Goal: Task Accomplishment & Management: Use online tool/utility

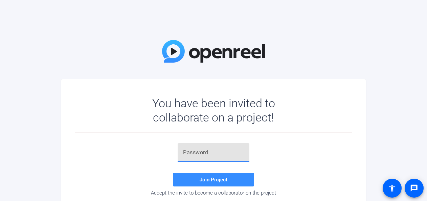
click at [197, 152] on input "text" at bounding box center [213, 152] width 61 height 8
paste input "p0oVS}"
type input "p0oVS}"
click at [213, 178] on span "Join Project" at bounding box center [214, 180] width 28 height 6
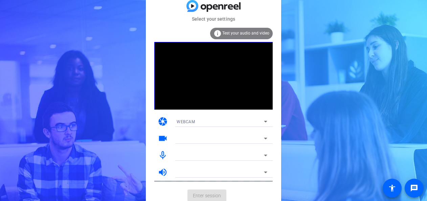
click at [213, 178] on div at bounding box center [221, 181] width 101 height 7
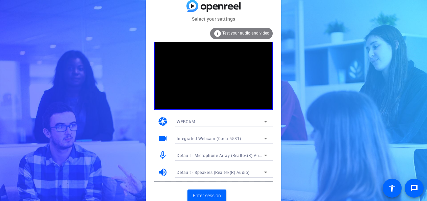
click at [162, 136] on mat-icon "videocam" at bounding box center [163, 138] width 10 height 10
click at [266, 137] on icon at bounding box center [265, 138] width 8 height 8
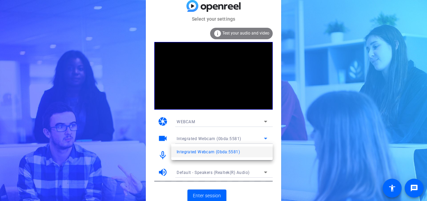
click at [266, 137] on div at bounding box center [213, 100] width 427 height 201
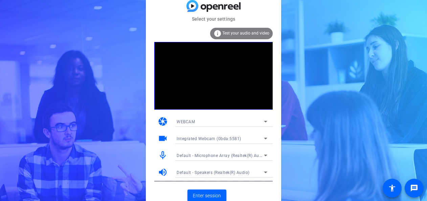
scroll to position [3, 0]
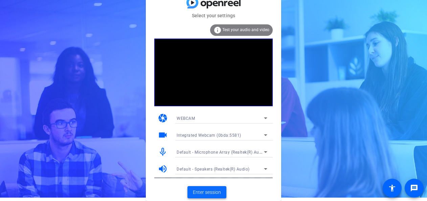
click at [208, 189] on span "Enter session" at bounding box center [207, 192] width 28 height 7
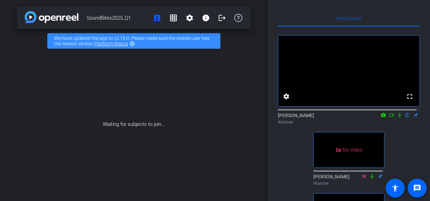
click at [381, 117] on icon at bounding box center [383, 115] width 5 height 5
click at [380, 120] on div at bounding box center [215, 100] width 430 height 201
click at [381, 117] on icon at bounding box center [383, 115] width 4 height 4
click at [380, 120] on div at bounding box center [215, 100] width 430 height 201
click at [389, 117] on icon at bounding box center [391, 114] width 5 height 3
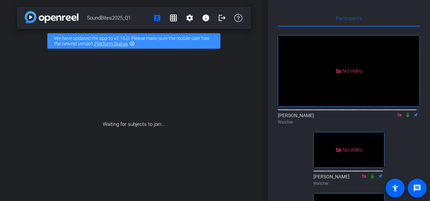
click at [406, 117] on icon at bounding box center [407, 115] width 3 height 4
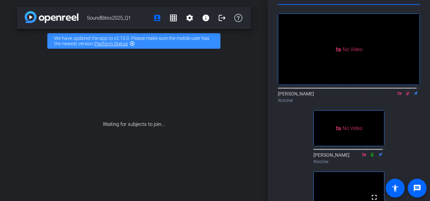
scroll to position [22, 0]
click at [405, 95] on icon at bounding box center [407, 93] width 5 height 5
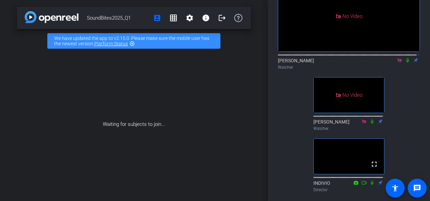
scroll to position [0, 0]
